Goal: Check status: Check status

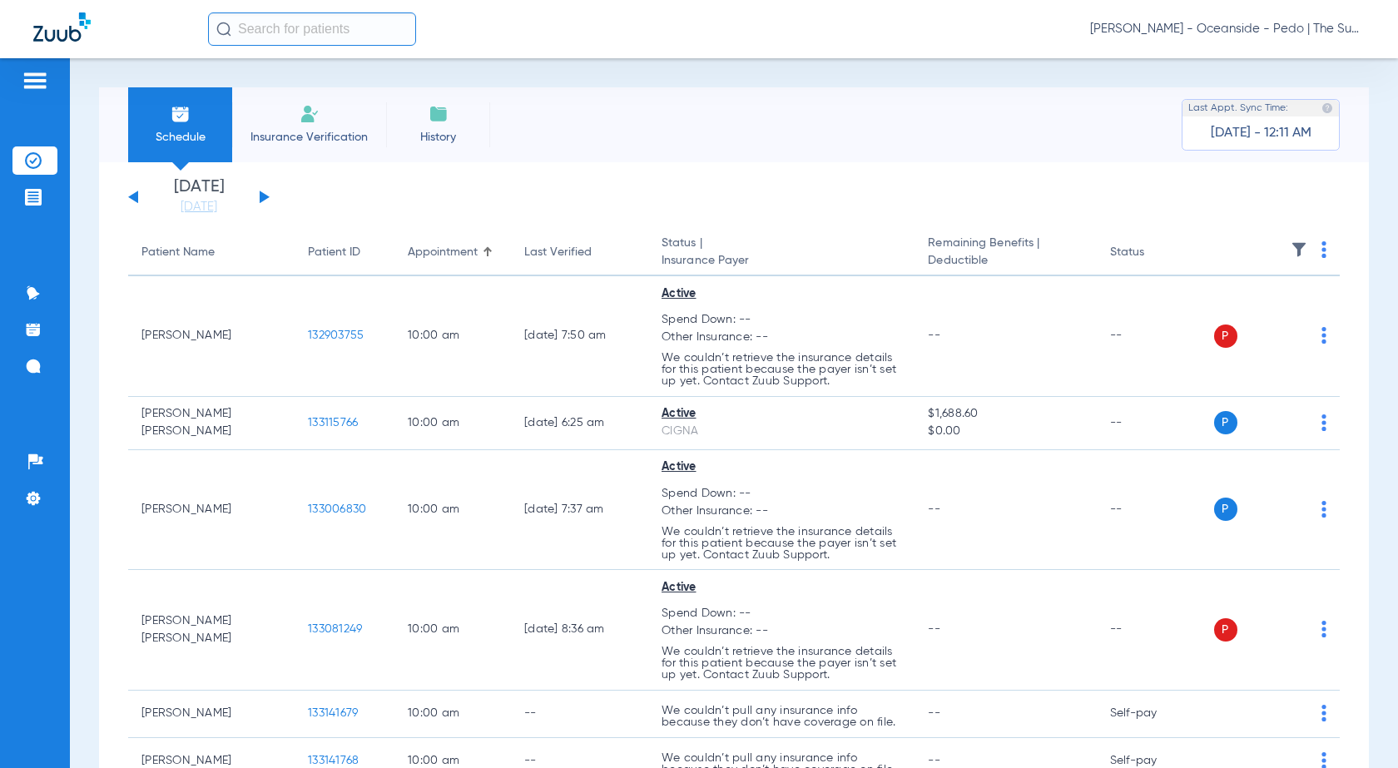
click at [300, 136] on span "Insurance Verification" at bounding box center [309, 137] width 129 height 17
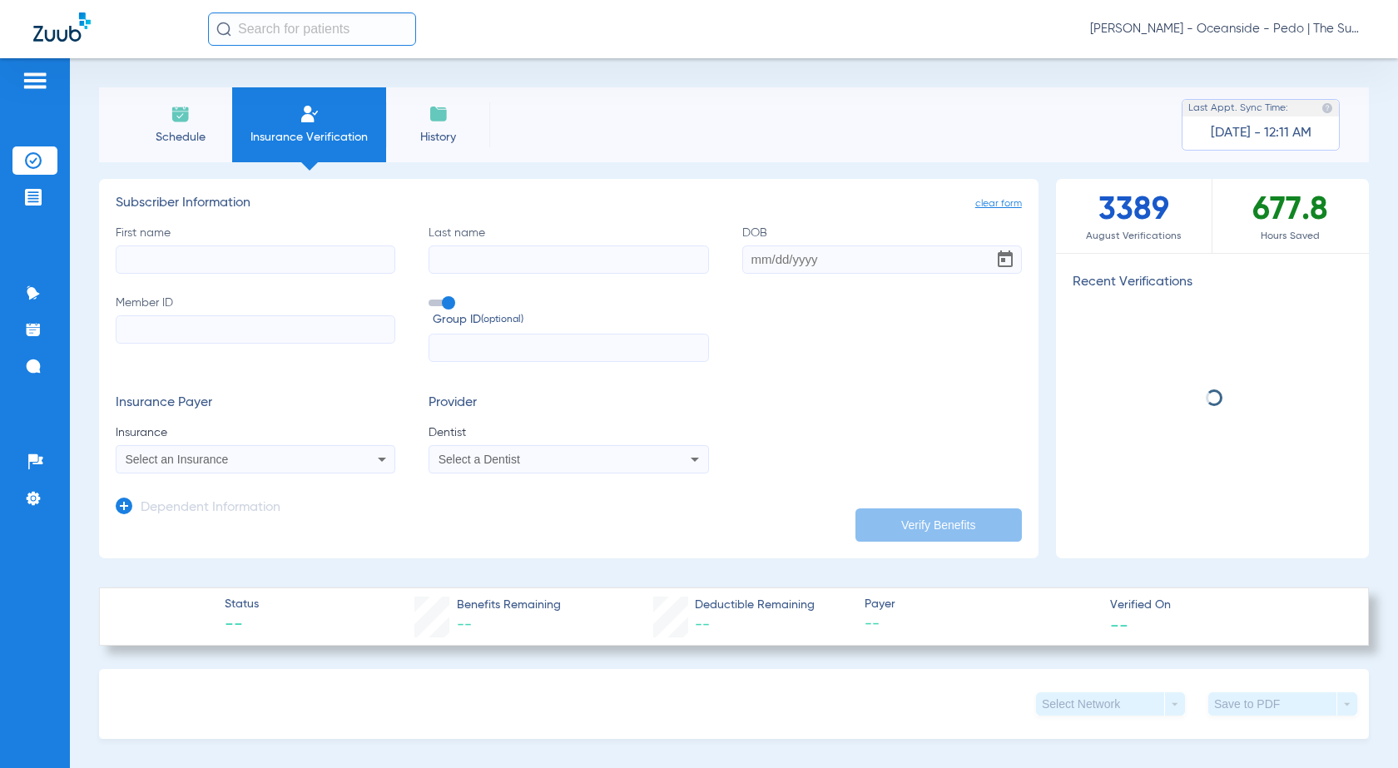
click at [249, 266] on input "First name" at bounding box center [256, 259] width 280 height 28
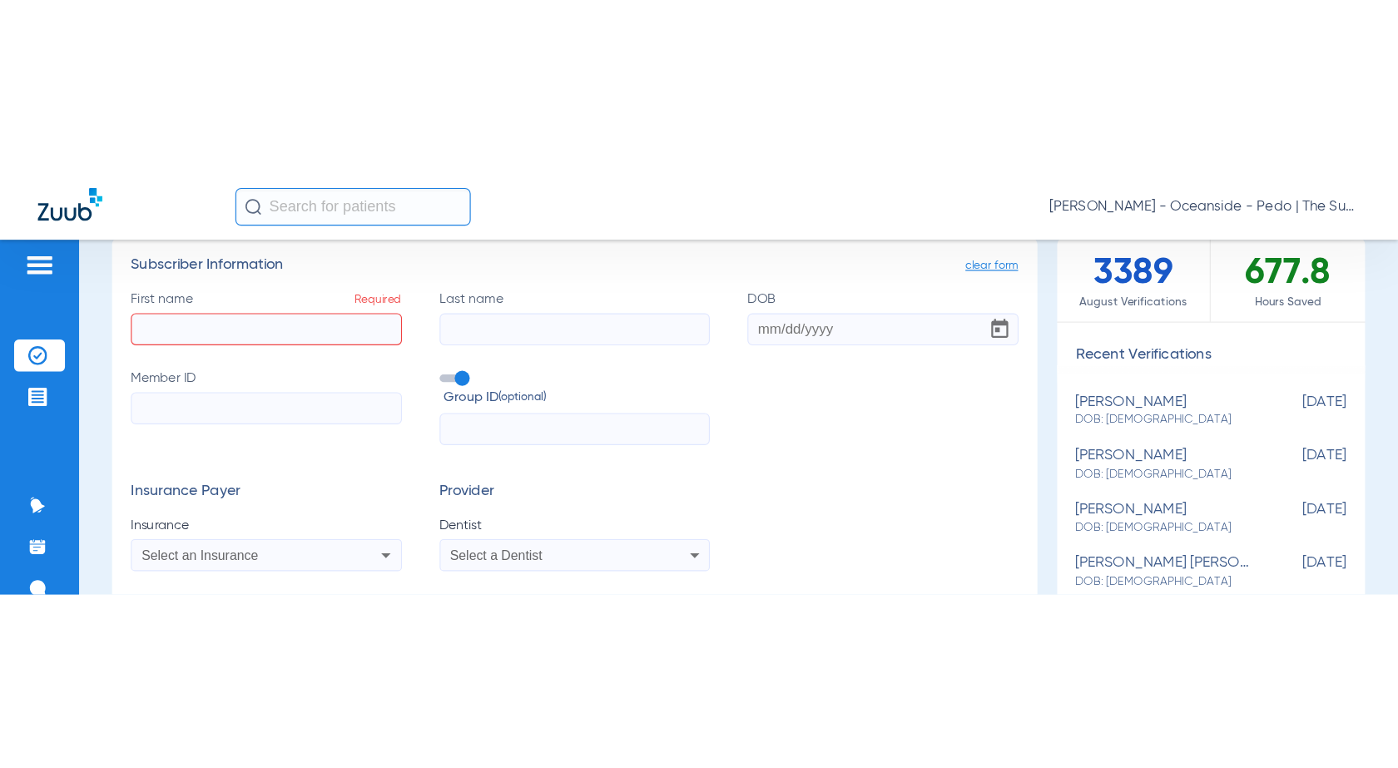
scroll to position [83, 0]
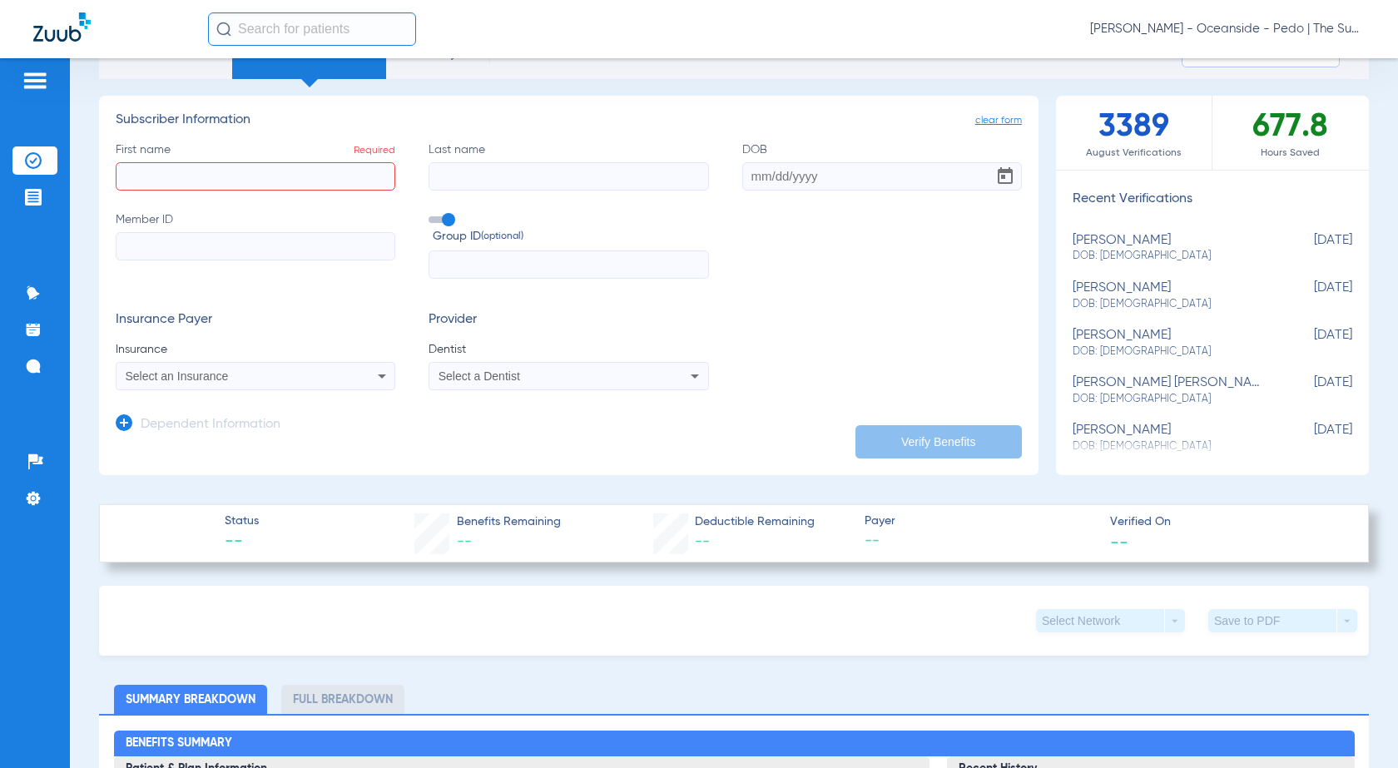
click at [43, 177] on ul "Insurance Verification Treatment Acceptance" at bounding box center [34, 187] width 45 height 82
click at [34, 197] on img at bounding box center [33, 197] width 17 height 17
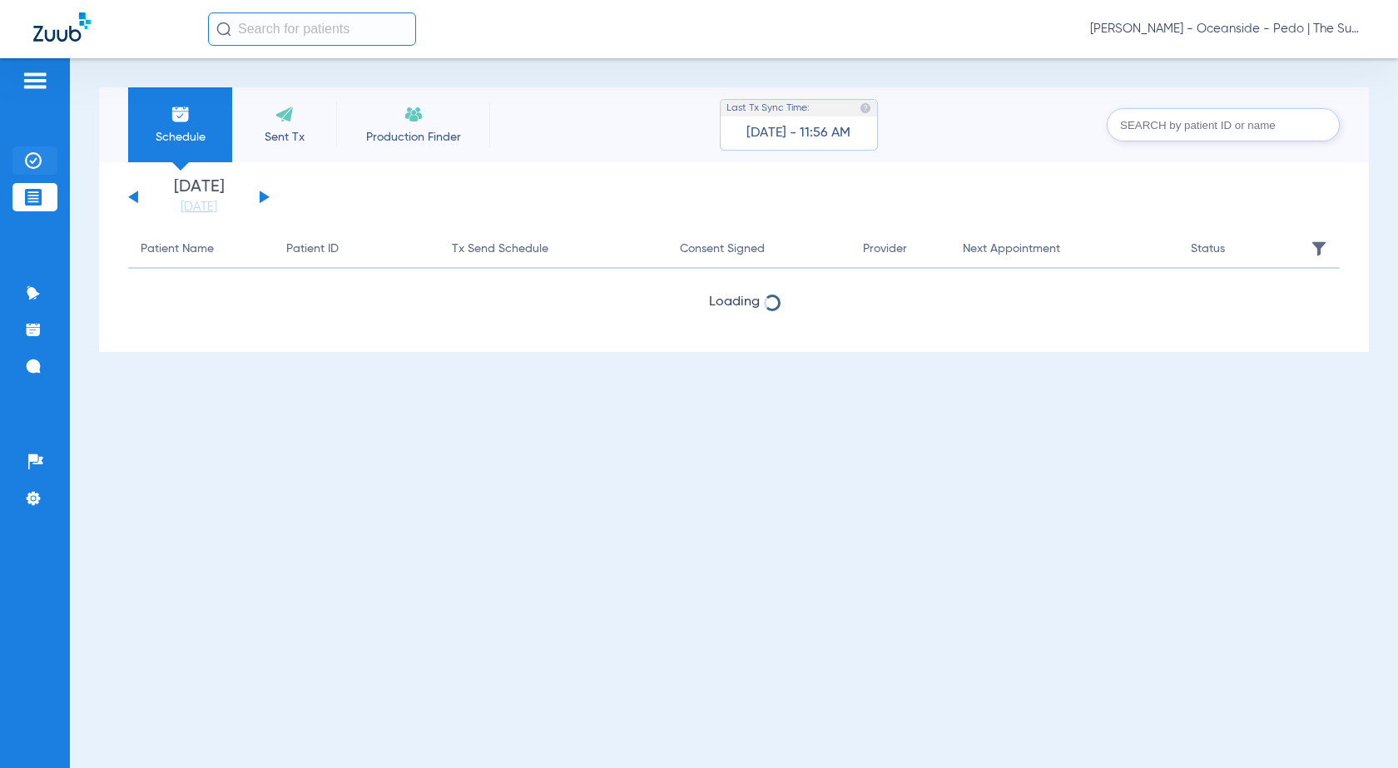
click at [36, 161] on img at bounding box center [33, 160] width 17 height 17
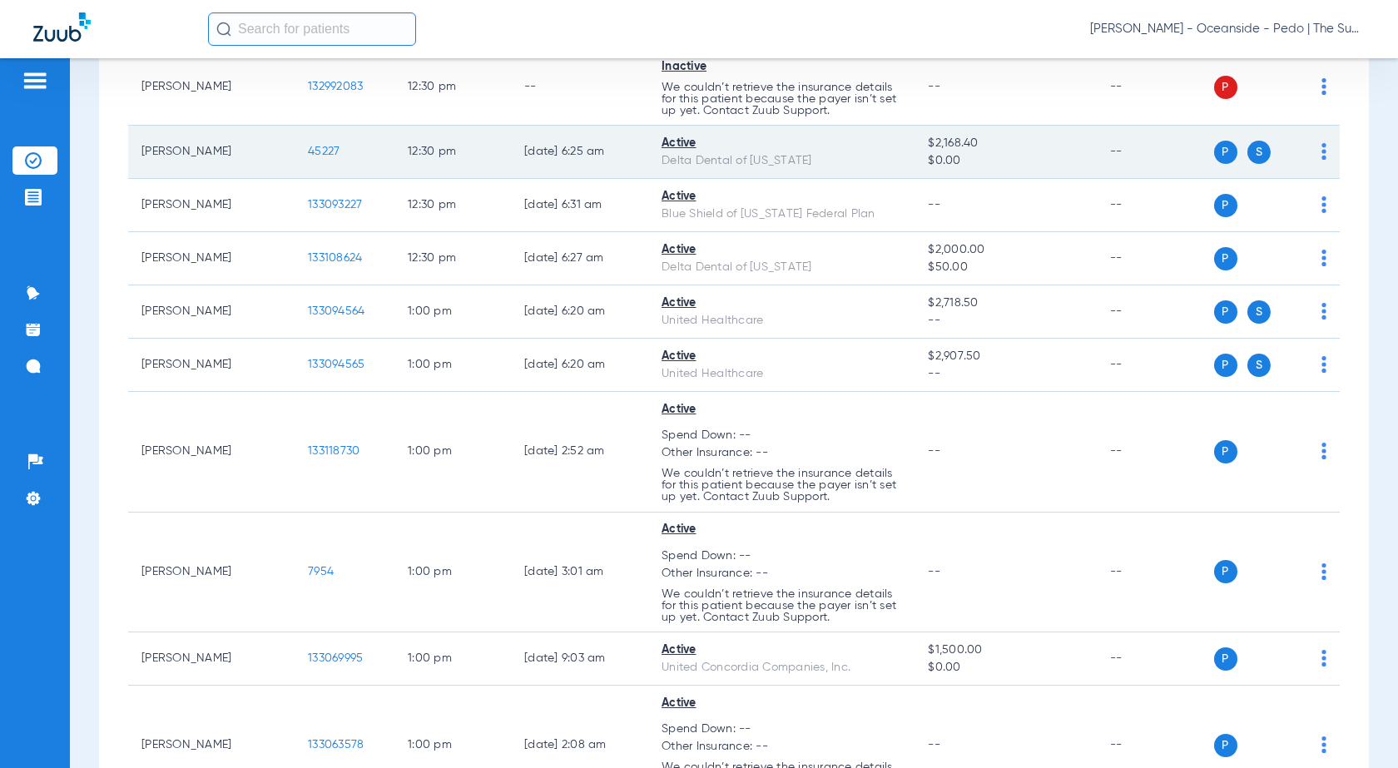
scroll to position [4078, 0]
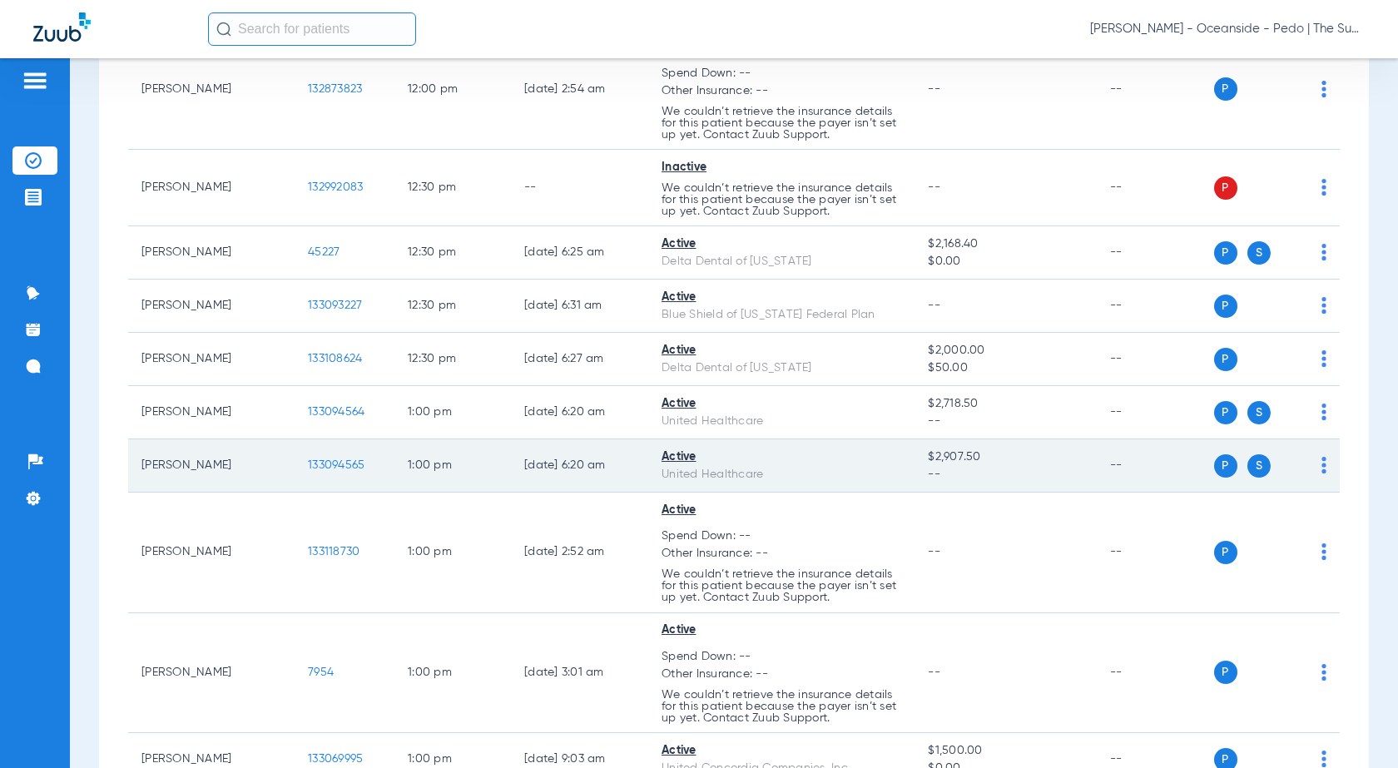
click at [173, 469] on td "[PERSON_NAME]" at bounding box center [211, 465] width 166 height 53
click at [335, 468] on span "133094565" at bounding box center [336, 465] width 57 height 12
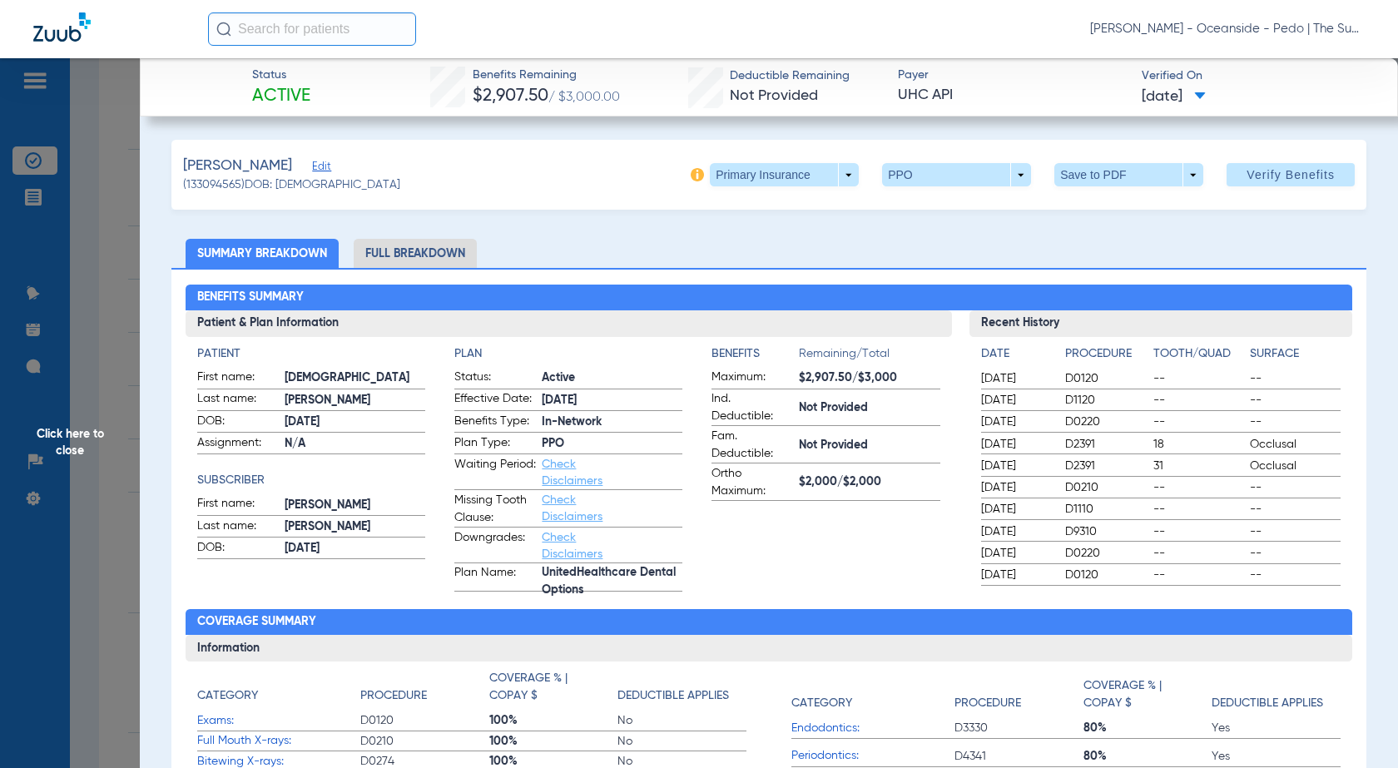
click at [117, 269] on span "Click here to close" at bounding box center [70, 442] width 140 height 768
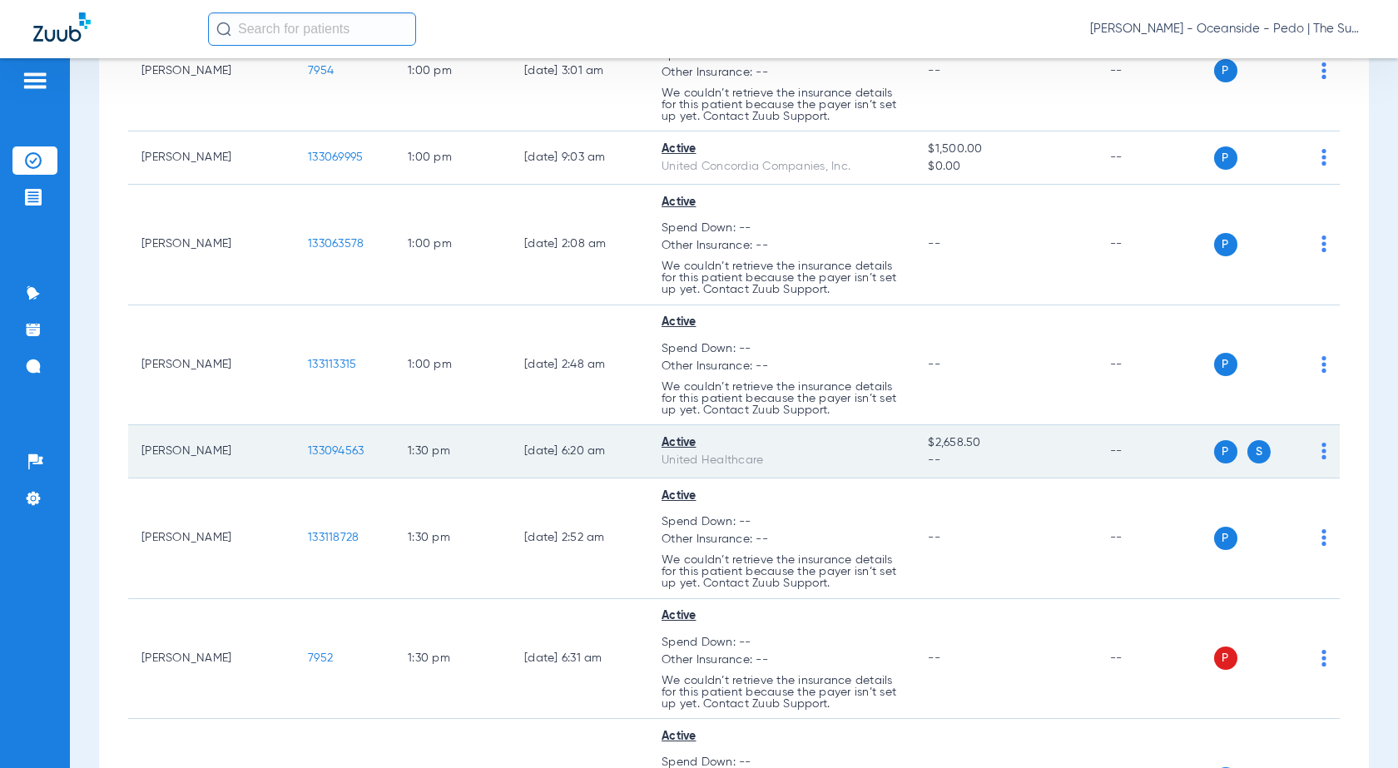
scroll to position [4743, 0]
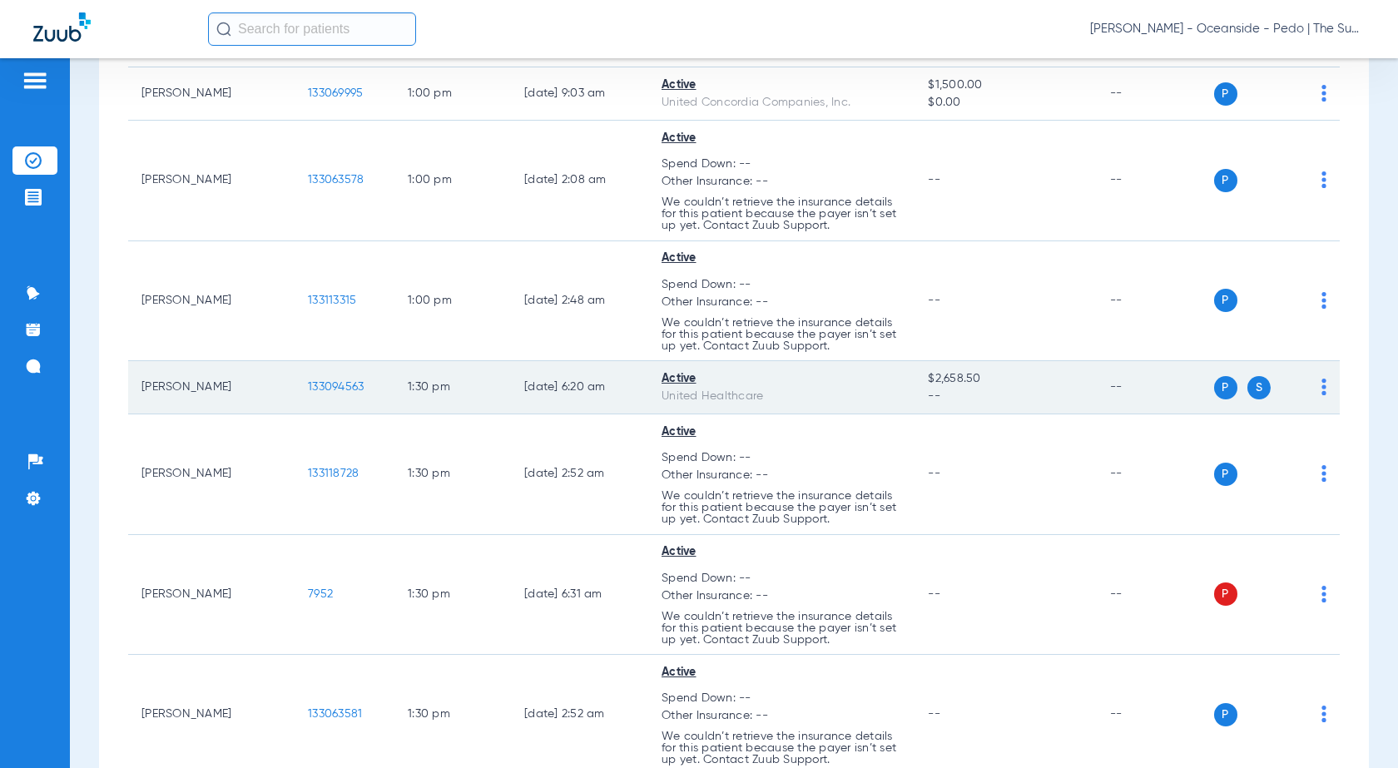
click at [346, 381] on span "133094563" at bounding box center [336, 387] width 56 height 12
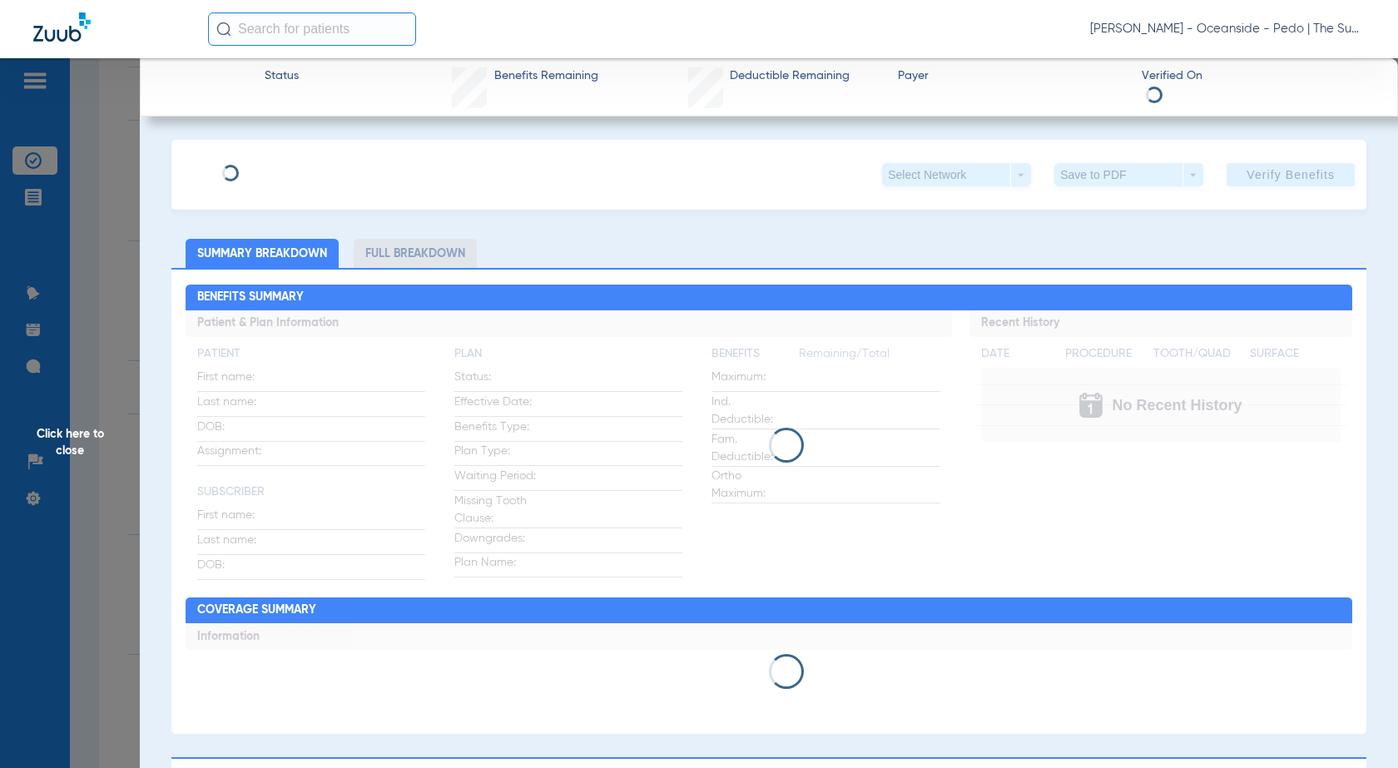
click at [109, 337] on span "Click here to close" at bounding box center [70, 442] width 140 height 768
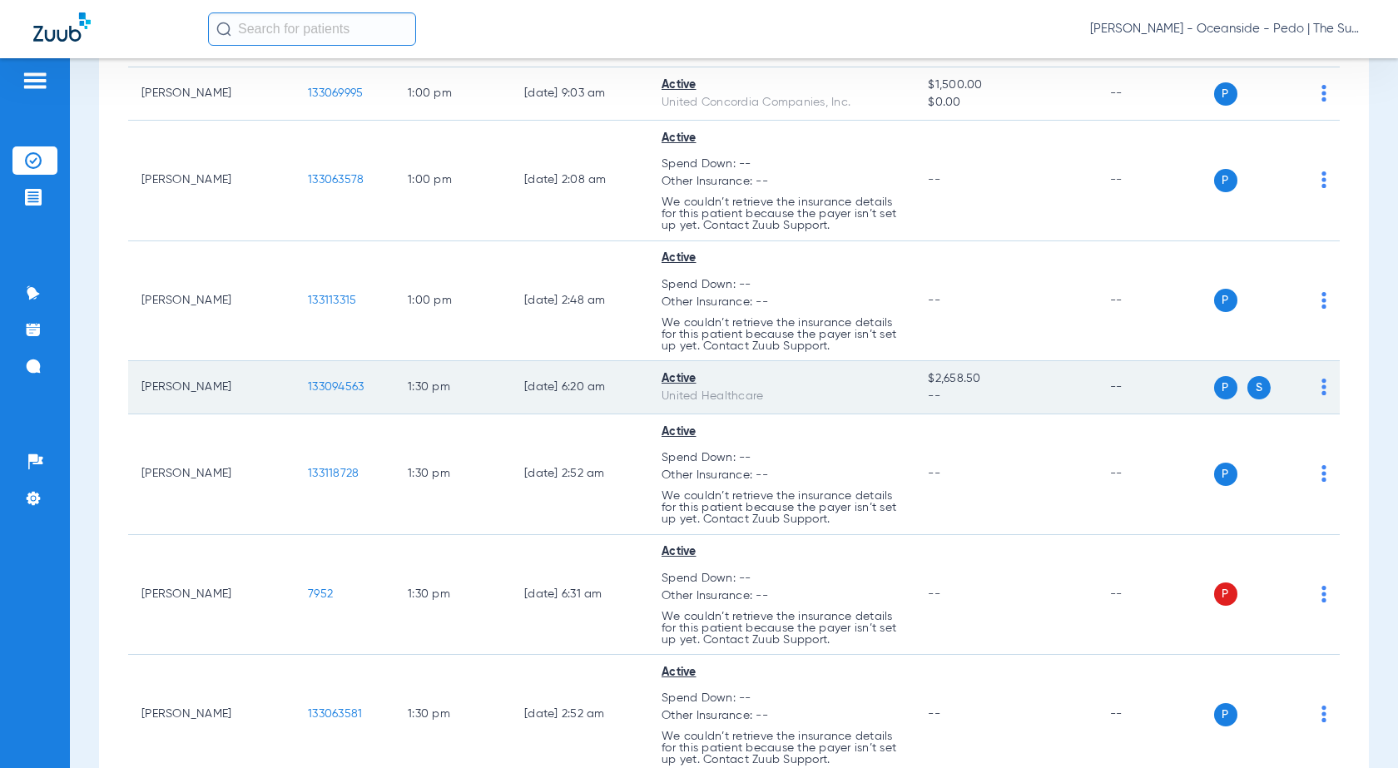
click at [343, 387] on span "133094563" at bounding box center [336, 387] width 56 height 12
